Goal: Find specific fact: Find contact information

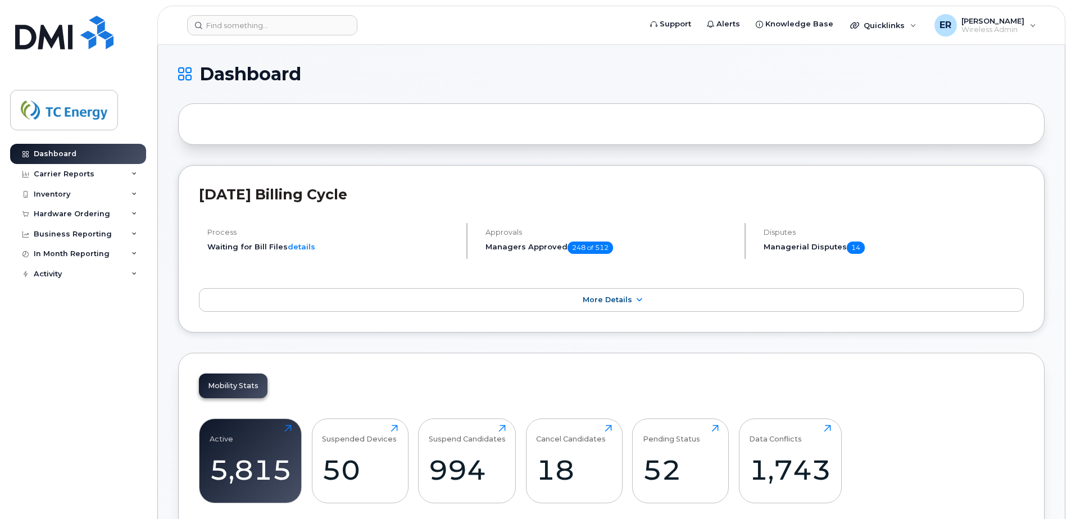
click at [232, 37] on header "Support Alerts Knowledge Base Quicklinks Suspend / Cancel Device Change SIM Car…" at bounding box center [611, 25] width 908 height 39
click at [235, 30] on input at bounding box center [272, 25] width 170 height 20
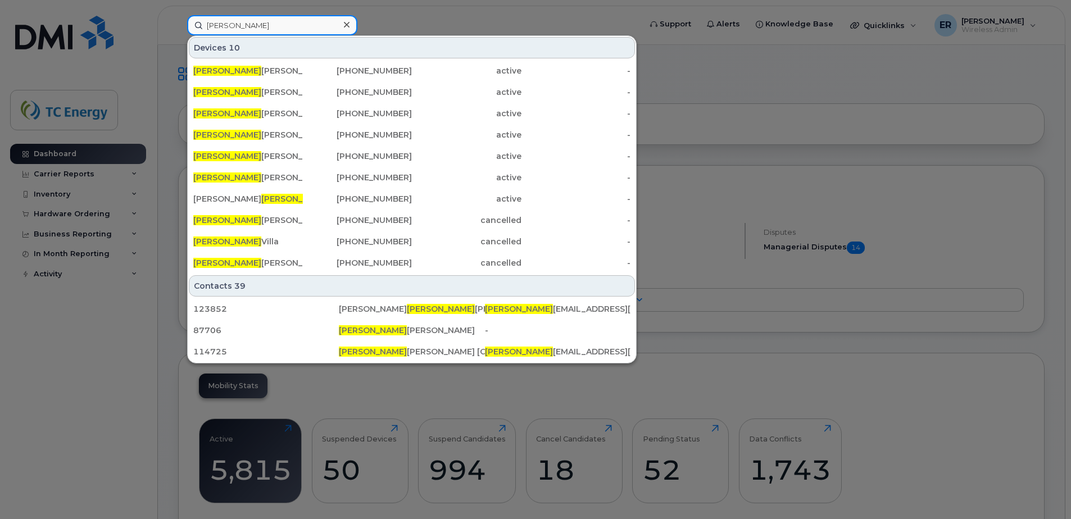
click at [284, 25] on input "vanessa" at bounding box center [272, 25] width 170 height 20
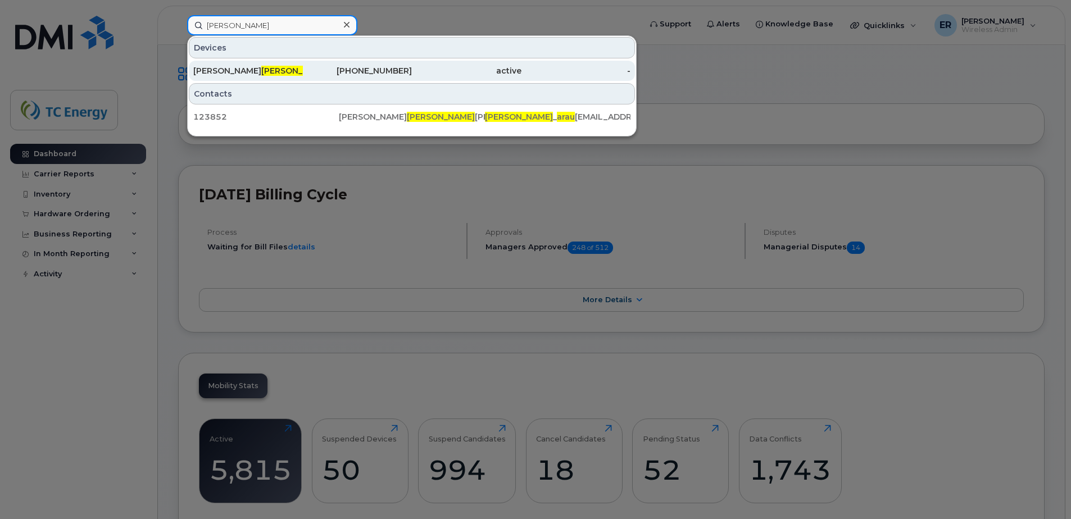
type input "vanessa arau"
click at [261, 67] on span "Vanessa Arau" at bounding box center [295, 71] width 68 height 10
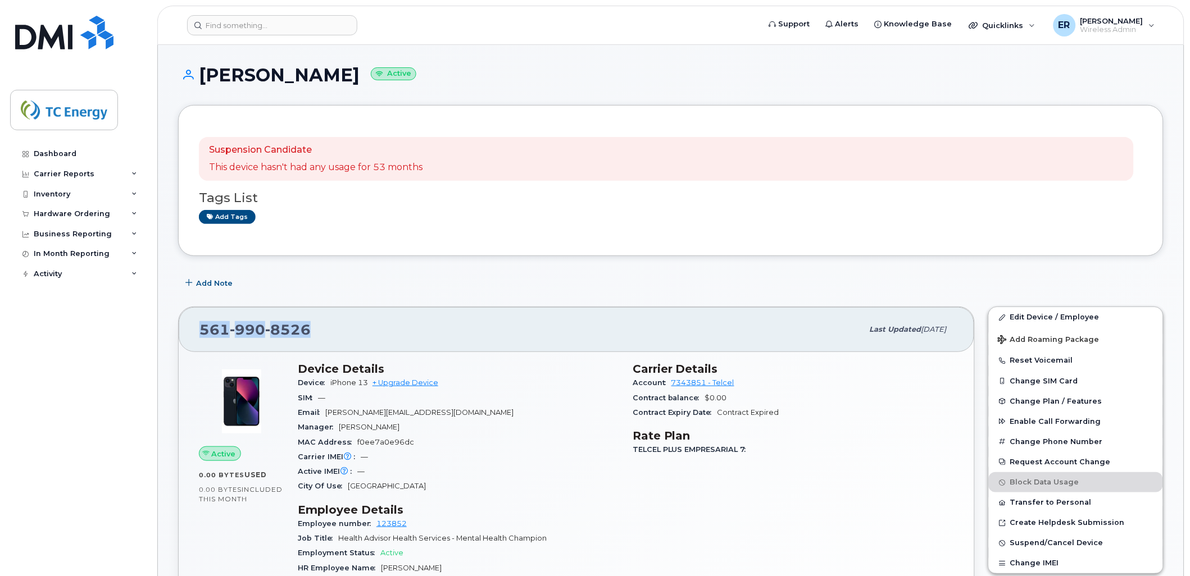
drag, startPoint x: 316, startPoint y: 332, endPoint x: 183, endPoint y: 322, distance: 133.5
click at [179, 322] on div "[PHONE_NUMBER] Last updated [DATE]" at bounding box center [576, 329] width 795 height 45
copy span "[PHONE_NUMBER]"
click at [882, 379] on div "Account 7343851 - Telcel" at bounding box center [792, 383] width 321 height 15
drag, startPoint x: 324, startPoint y: 323, endPoint x: 200, endPoint y: 316, distance: 124.3
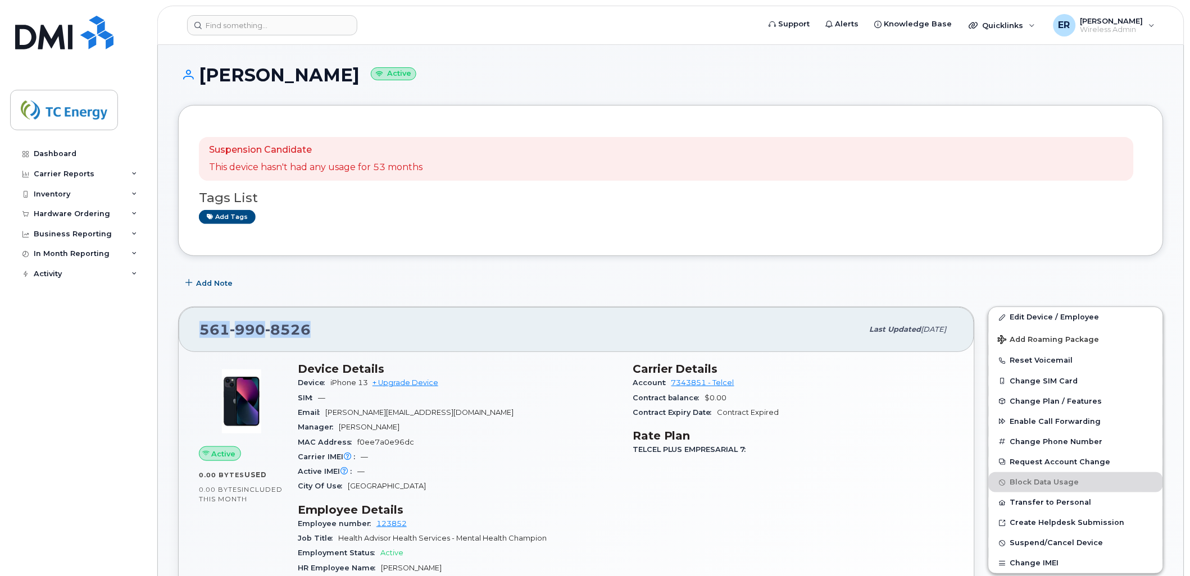
click at [201, 324] on div "[PHONE_NUMBER]" at bounding box center [530, 330] width 663 height 24
copy span "[PHONE_NUMBER]"
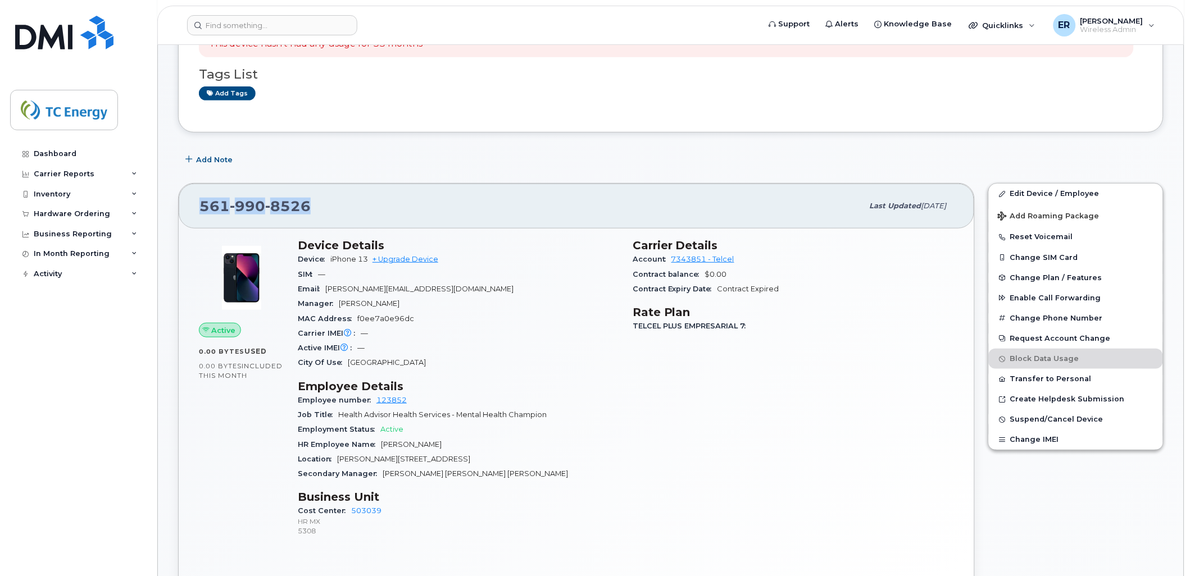
scroll to position [125, 0]
drag, startPoint x: 935, startPoint y: 352, endPoint x: 944, endPoint y: 352, distance: 9.5
click at [935, 352] on div "Carrier Details Account 7343851 - Telcel Contract balance $0.00 Contract Expiry…" at bounding box center [793, 392] width 335 height 322
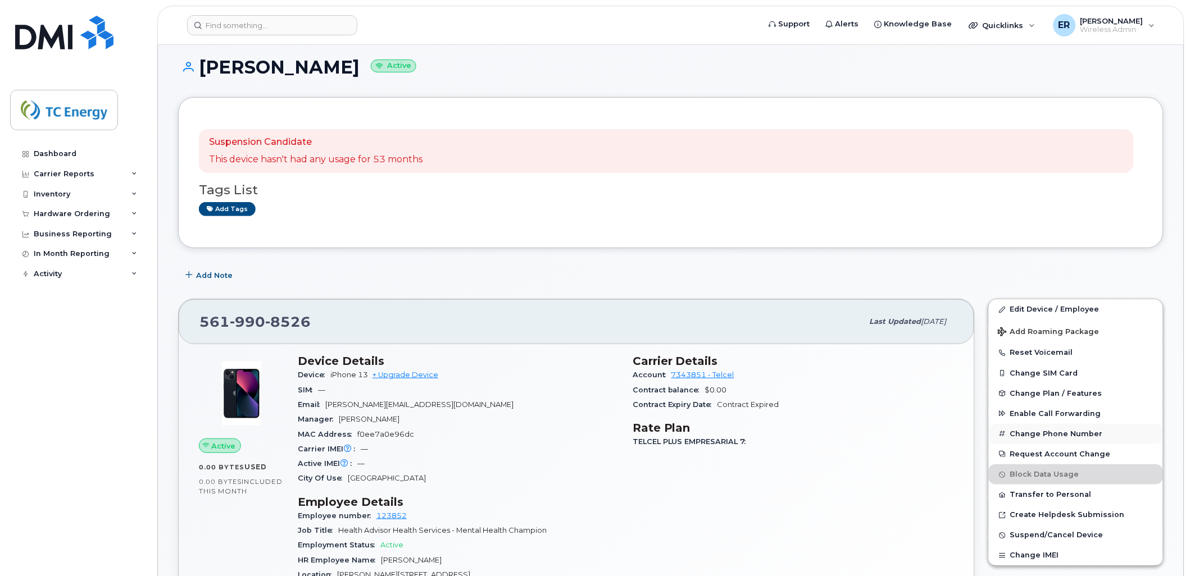
scroll to position [62, 0]
